Goal: Obtain resource: Obtain resource

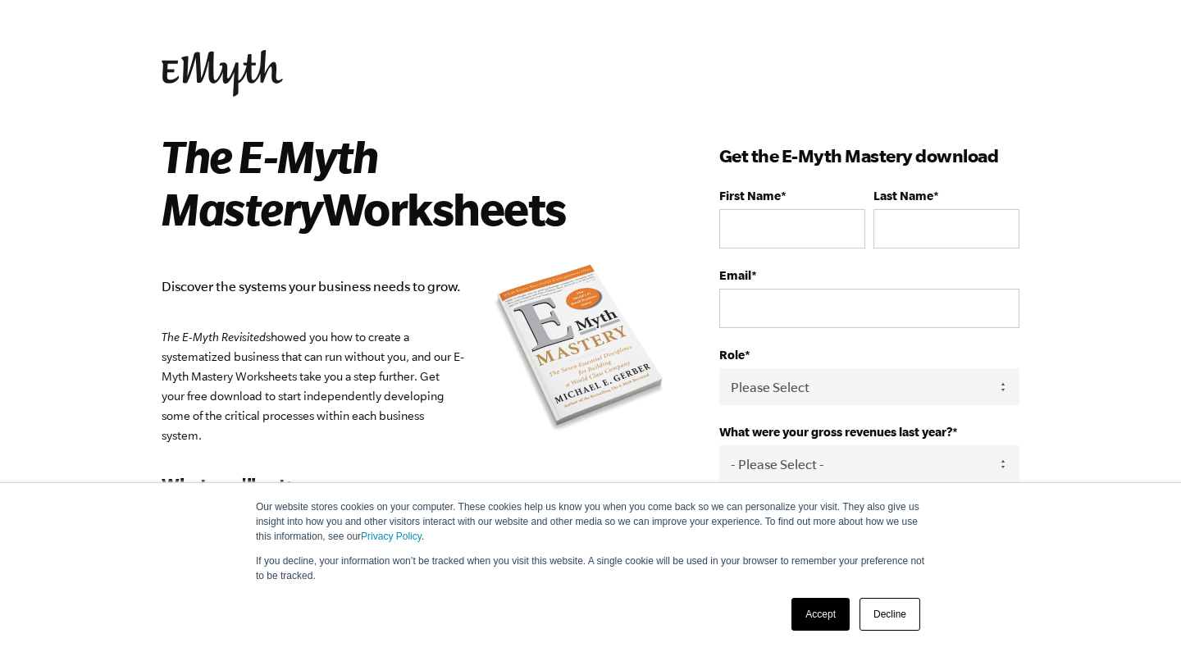
click at [815, 612] on link "Accept" at bounding box center [821, 614] width 58 height 33
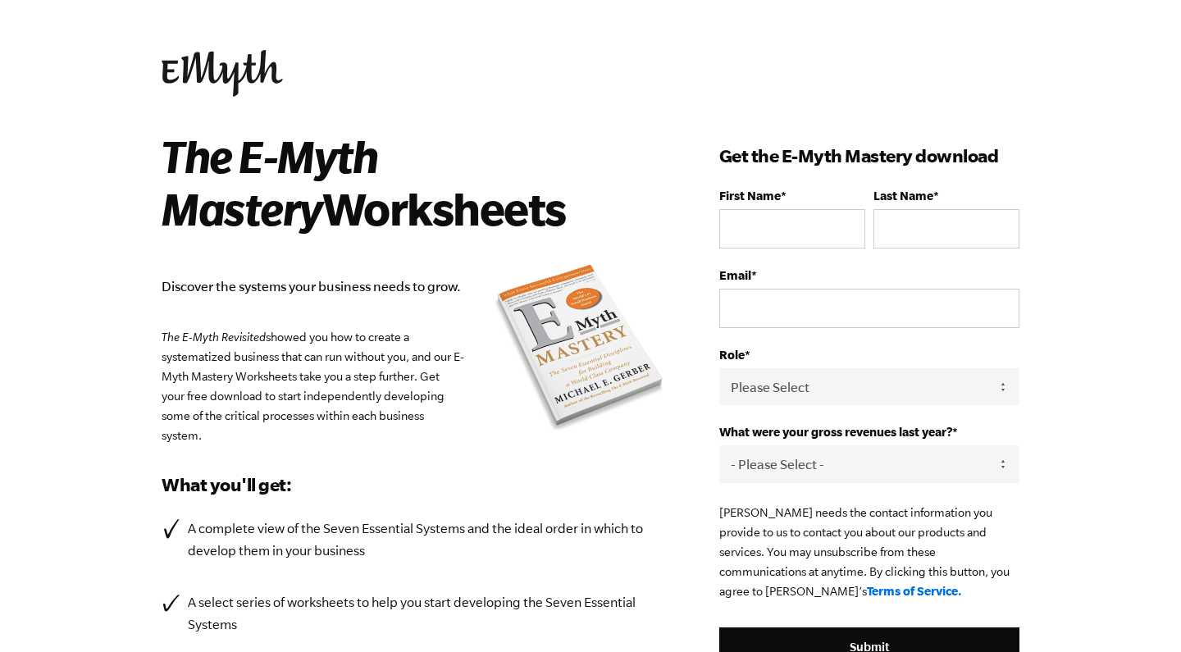
click at [755, 253] on fieldset "First Name * Last Name *" at bounding box center [869, 229] width 300 height 80
type input "Ф"
type input "Alex"
type input "Shev"
click at [1089, 290] on body "Our website stores cookies on your computer. These cookies help us know you whe…" at bounding box center [590, 326] width 1181 height 652
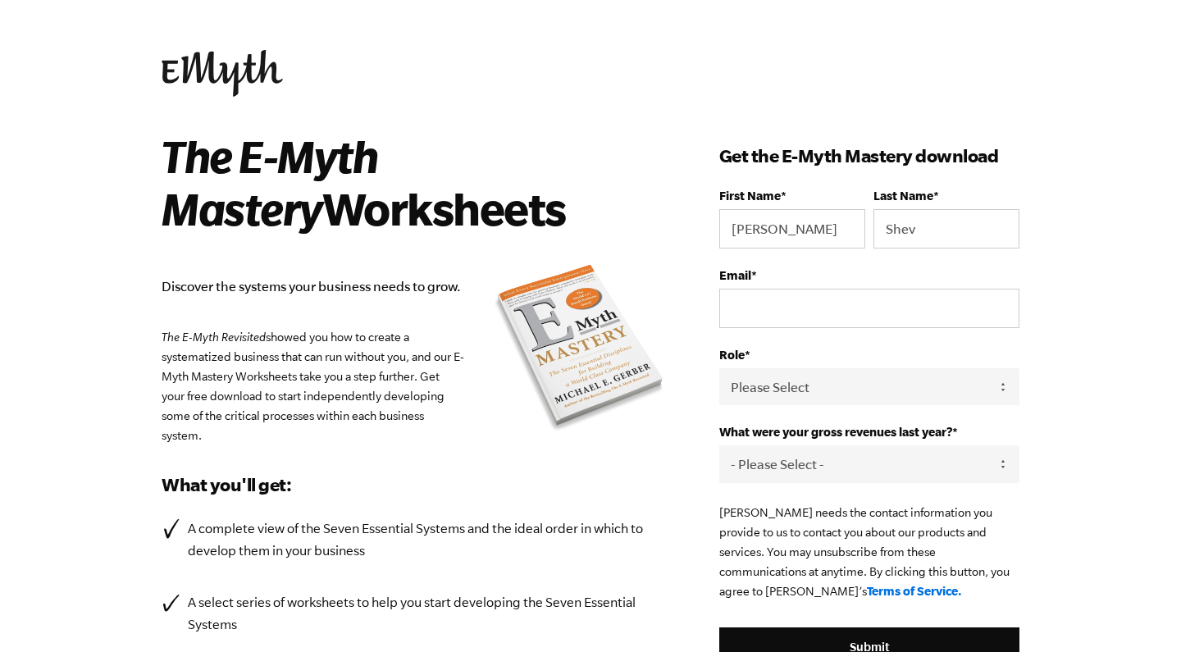
click at [686, 410] on div "The E-Myth Mastery Worksheets Discover the systems your business needs to grow.…" at bounding box center [441, 459] width 558 height 659
select select "Executive"
type input "salesman.truck@gmail.com"
select select "276-500K"
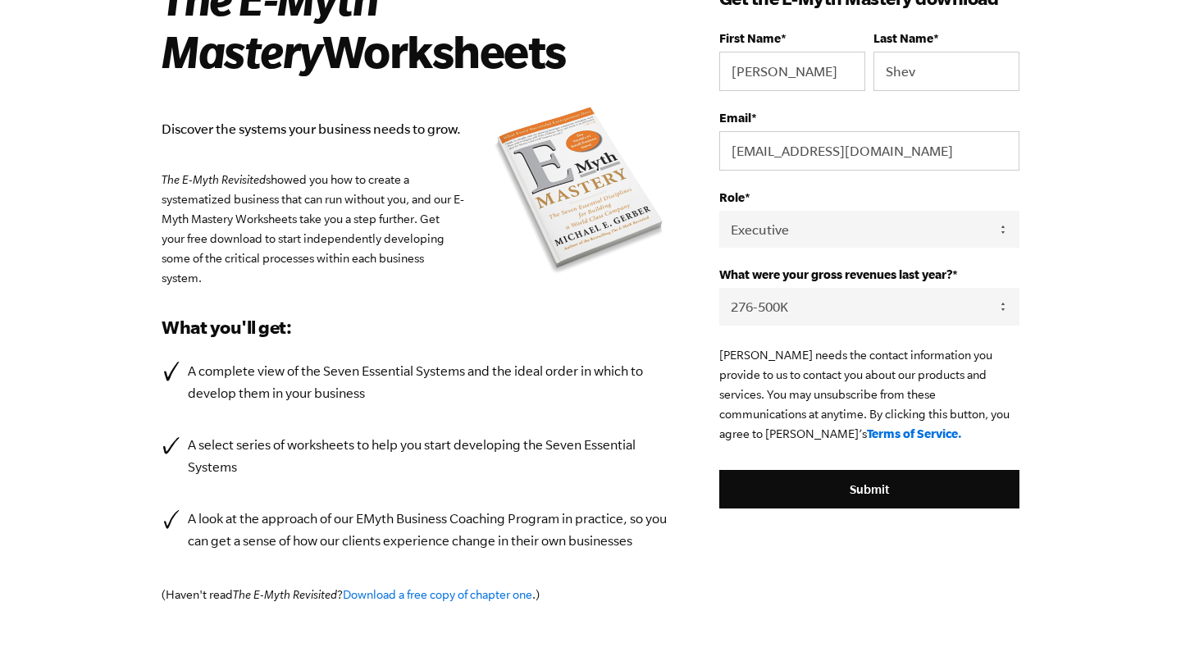
scroll to position [159, 0]
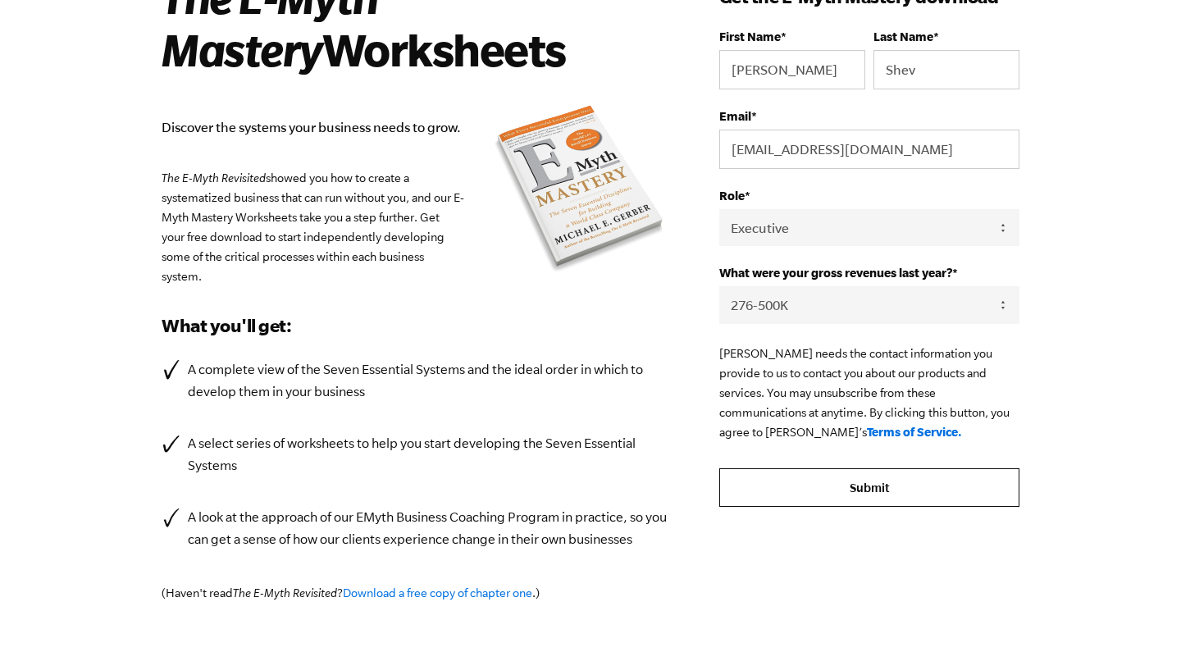
click at [870, 484] on input "Submit" at bounding box center [869, 487] width 300 height 39
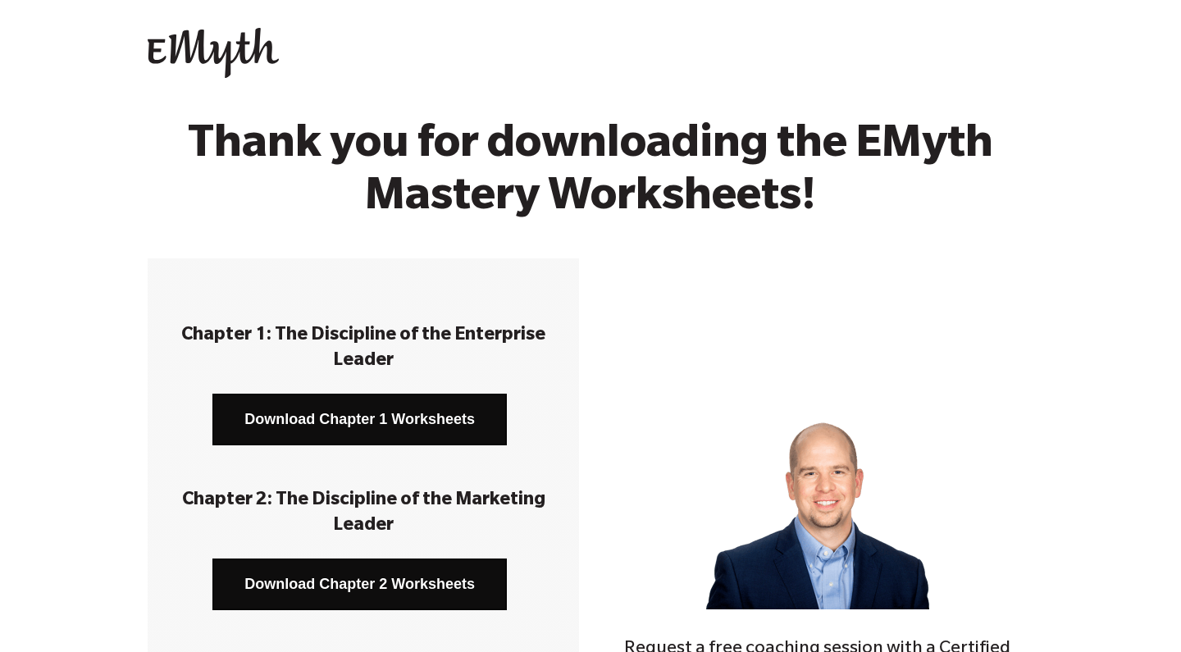
click at [870, 484] on img at bounding box center [817, 497] width 223 height 223
click at [451, 421] on link "Download Chapter 1 Worksheets" at bounding box center [359, 420] width 295 height 52
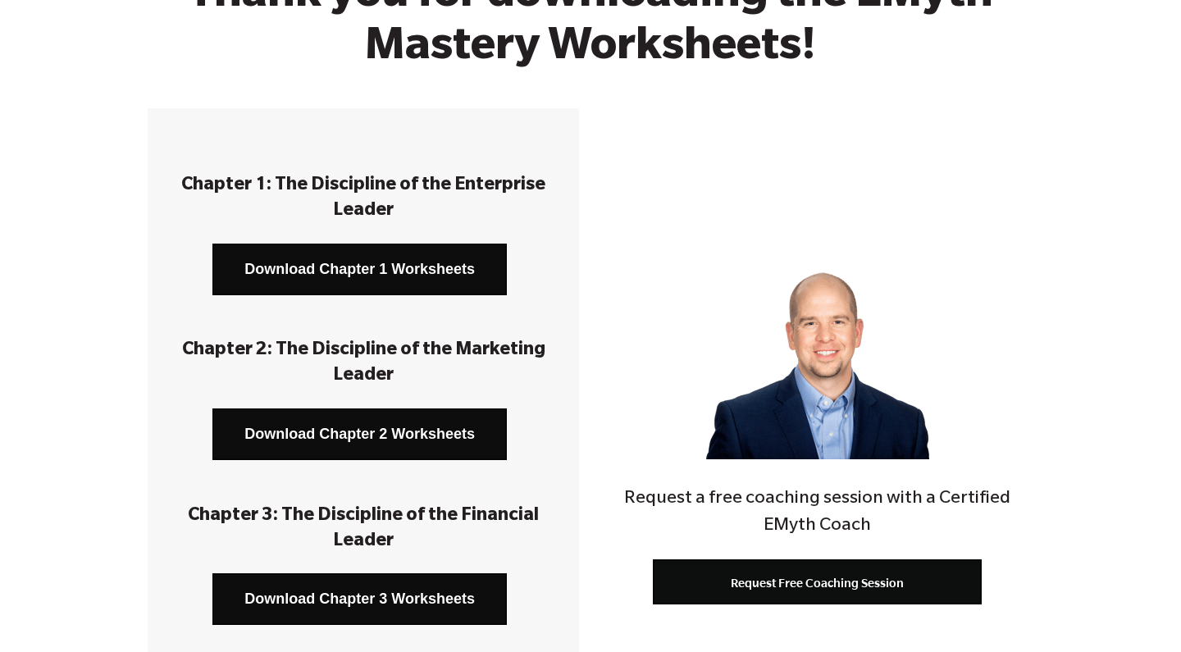
scroll to position [154, 0]
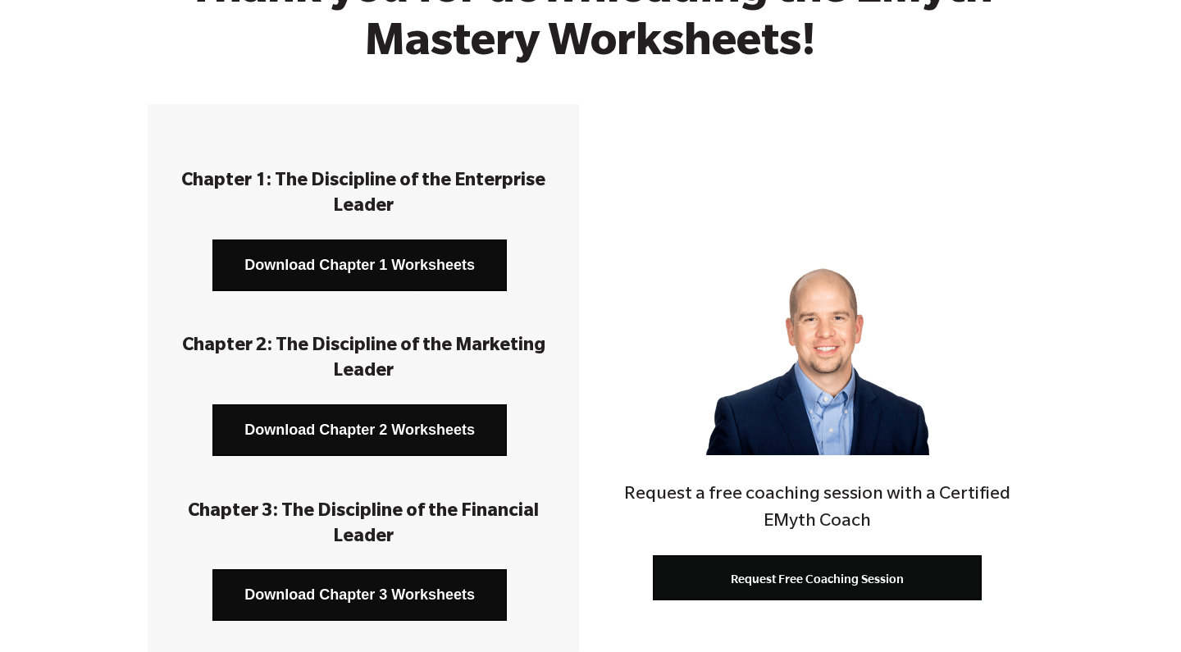
click at [370, 421] on link "Download Chapter 2 Worksheets" at bounding box center [359, 430] width 295 height 52
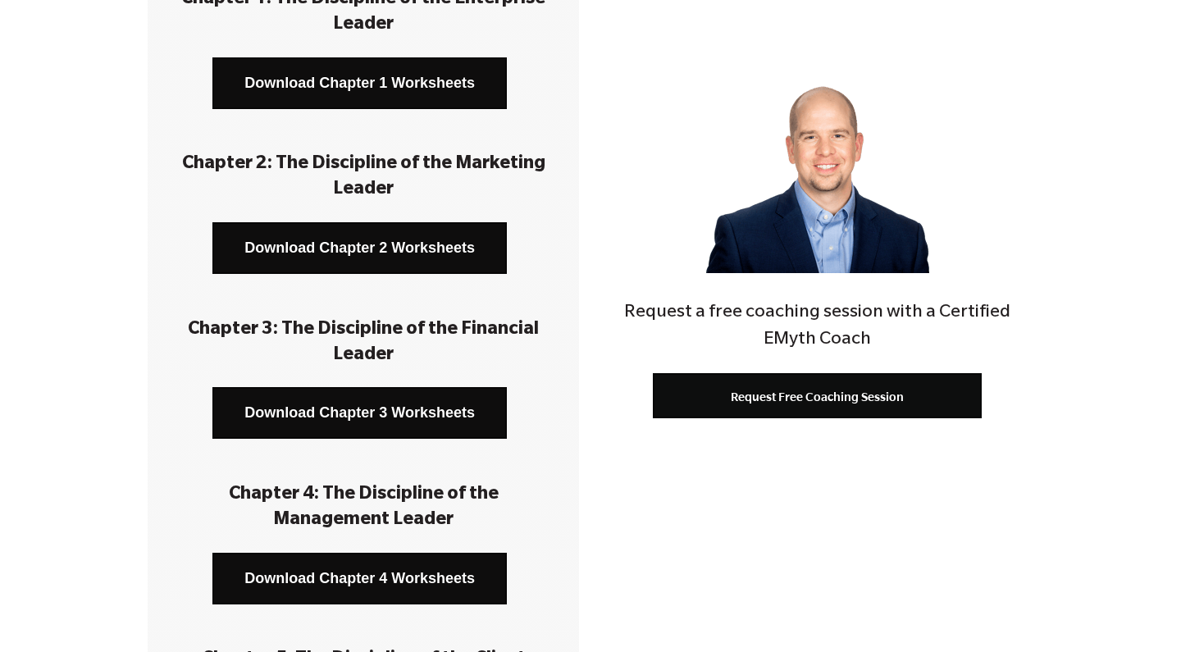
scroll to position [340, 0]
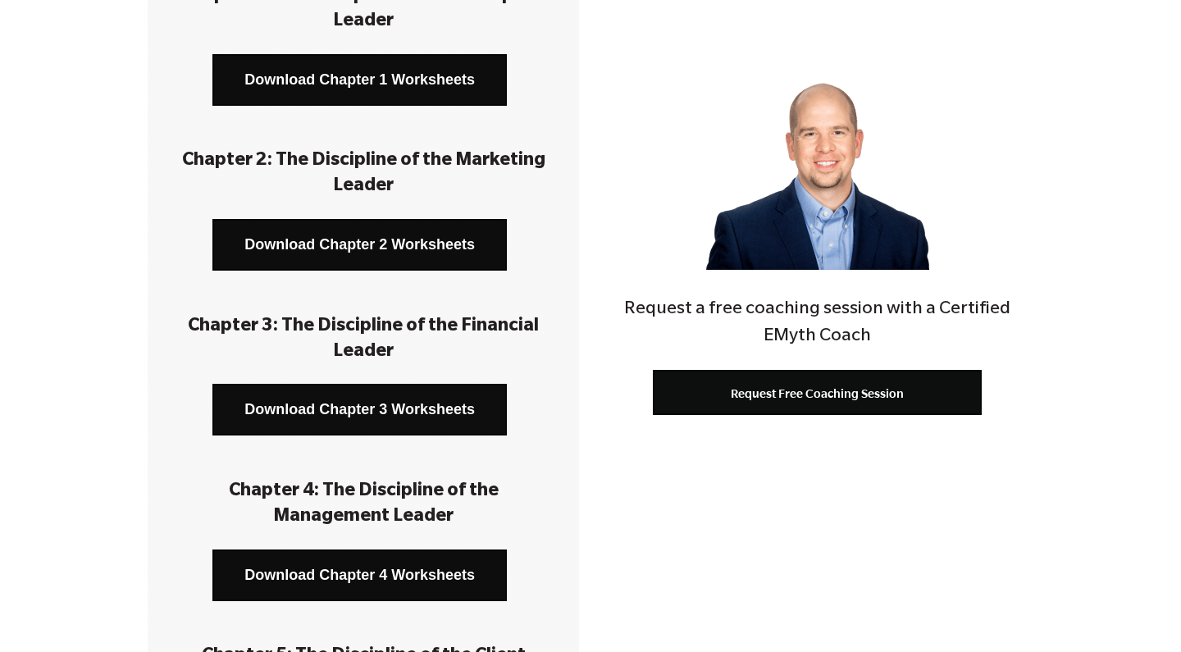
click at [405, 403] on link "Download Chapter 3 Worksheets" at bounding box center [359, 410] width 295 height 52
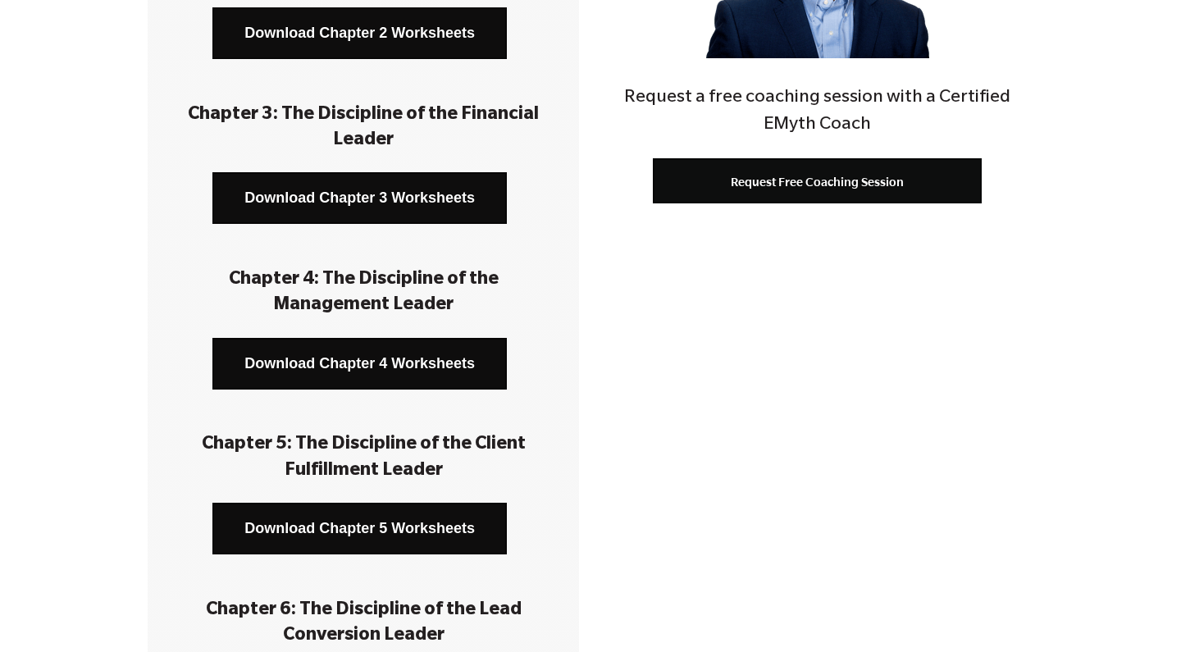
scroll to position [558, 0]
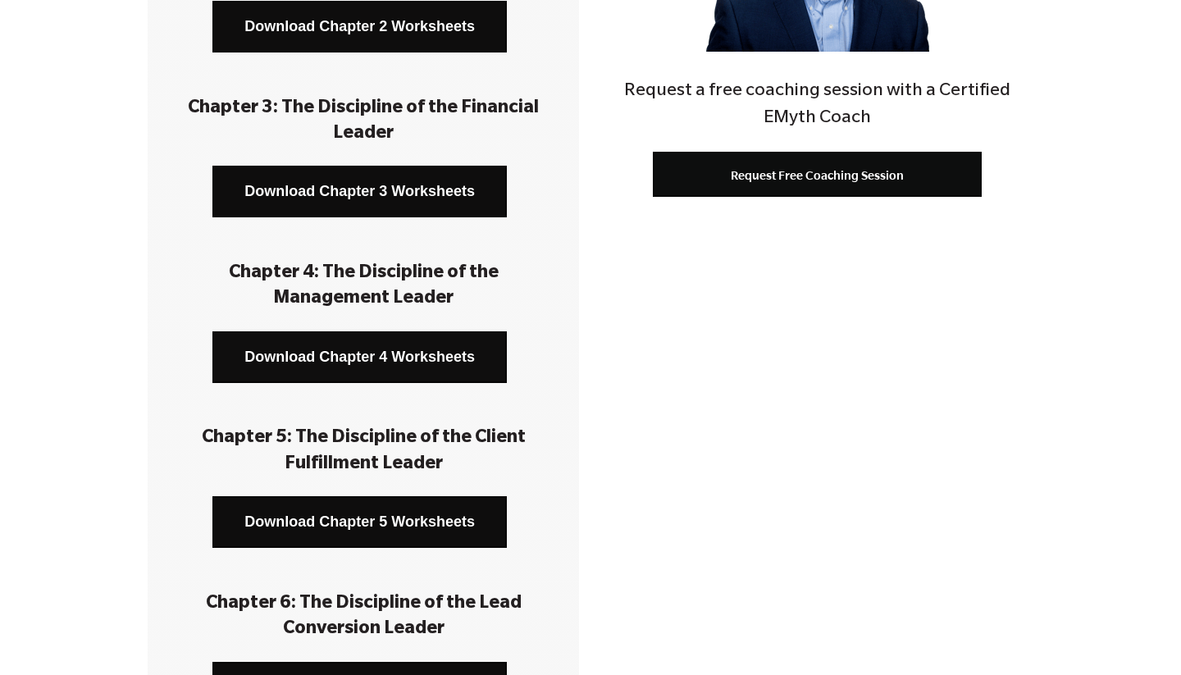
click at [330, 356] on link "Download Chapter 4 Worksheets" at bounding box center [359, 357] width 295 height 52
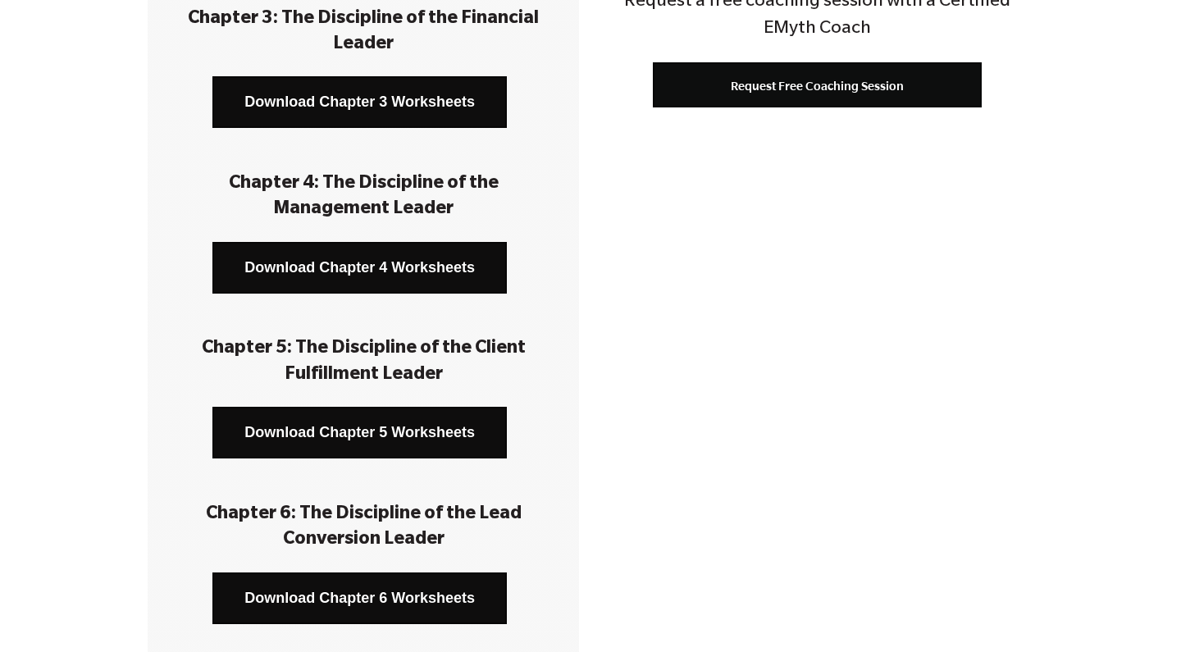
scroll to position [645, 0]
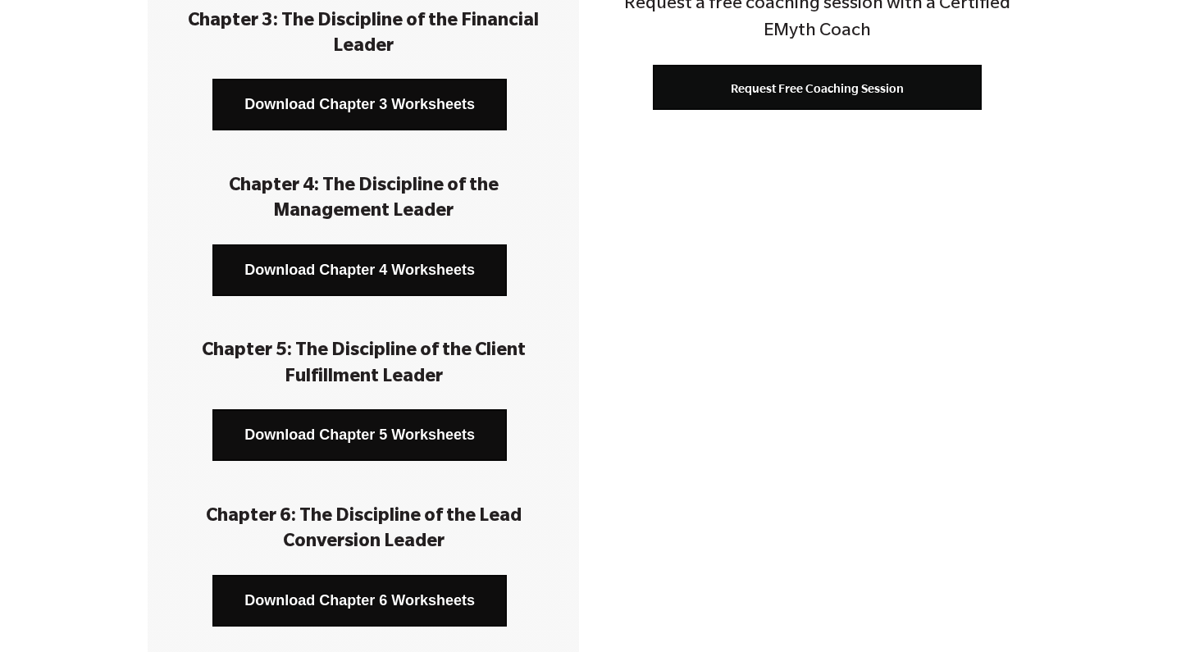
click at [400, 427] on link "Download Chapter 5 Worksheets" at bounding box center [359, 435] width 295 height 52
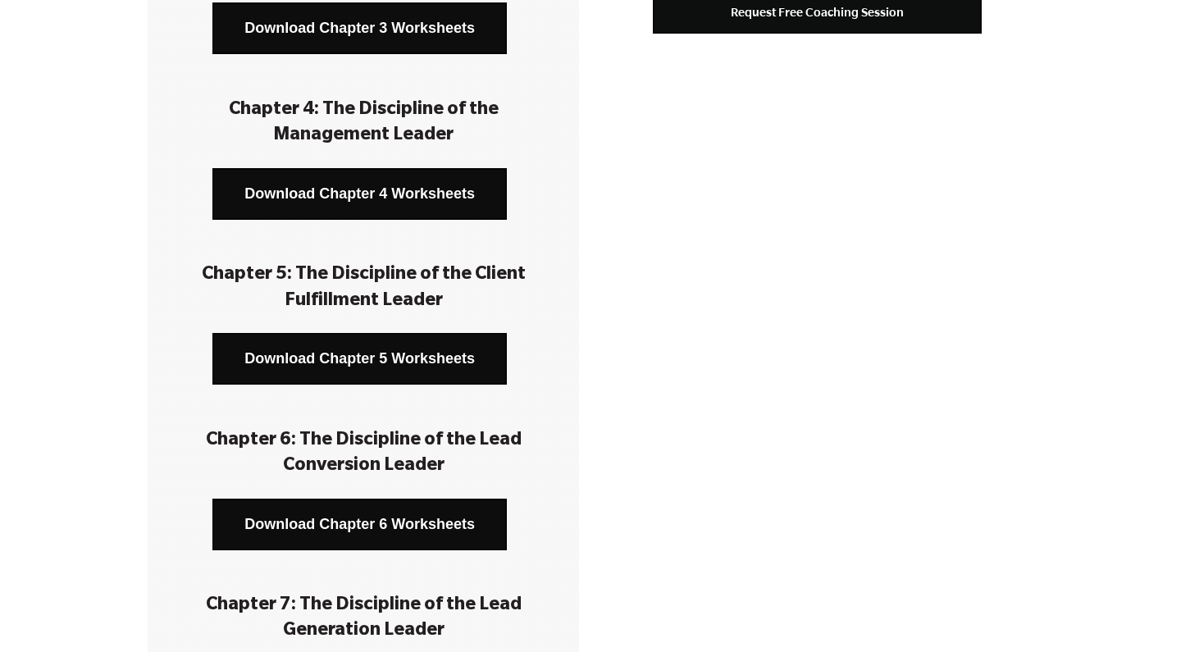
scroll to position [724, 0]
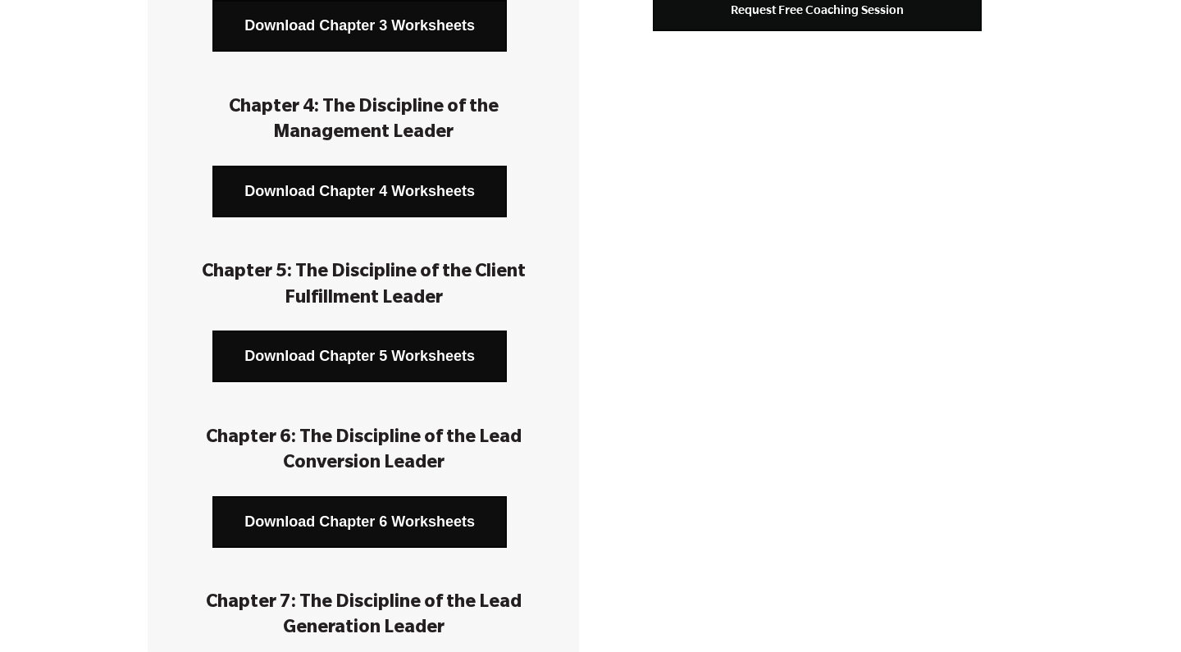
click at [340, 513] on link "Download Chapter 6 Worksheets" at bounding box center [359, 522] width 295 height 52
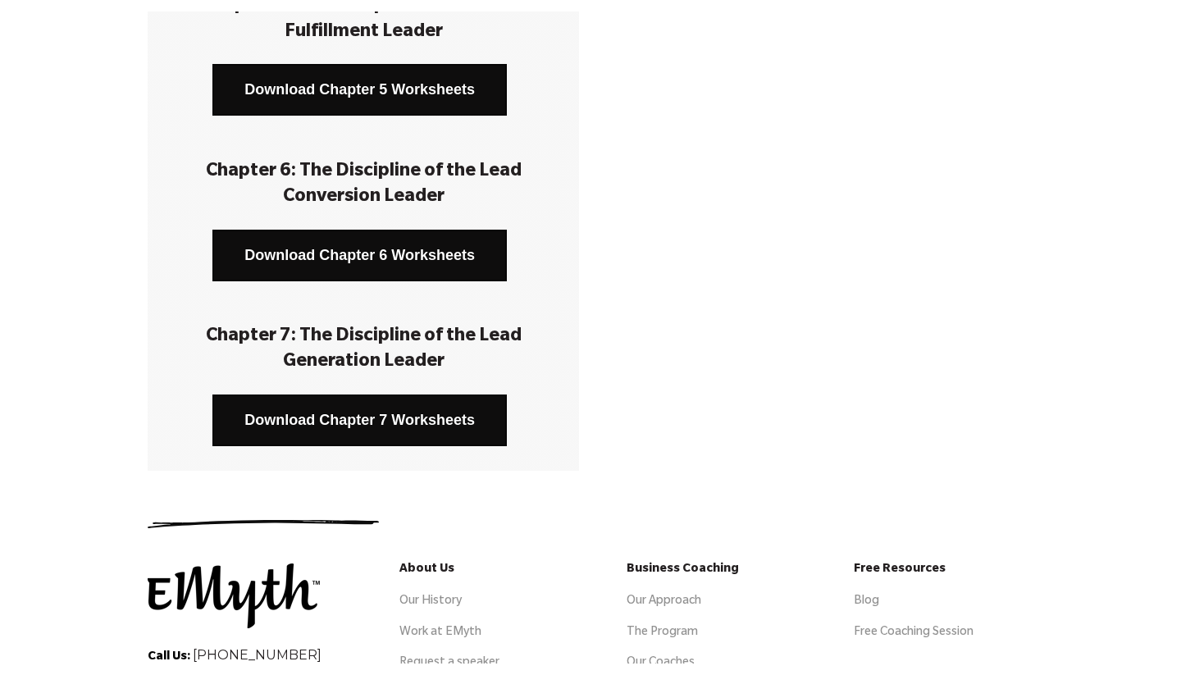
scroll to position [1011, 0]
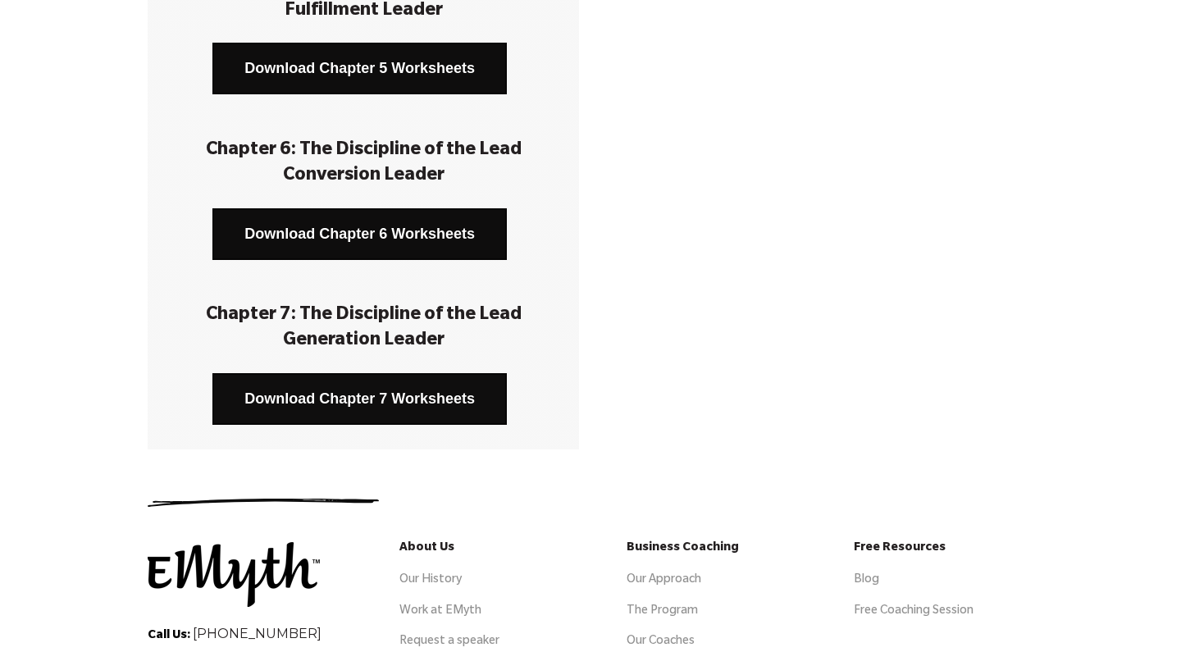
click at [451, 397] on link "Download Chapter 7 Worksheets" at bounding box center [359, 399] width 295 height 52
